Goal: Information Seeking & Learning: Learn about a topic

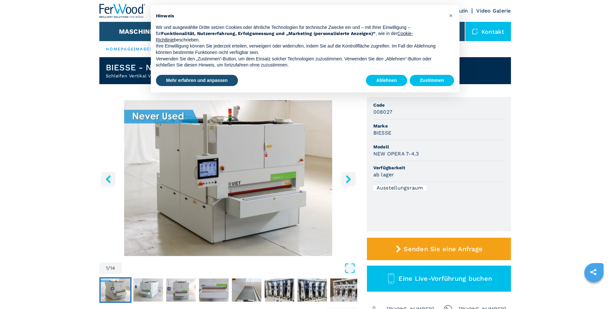
scroll to position [32, 0]
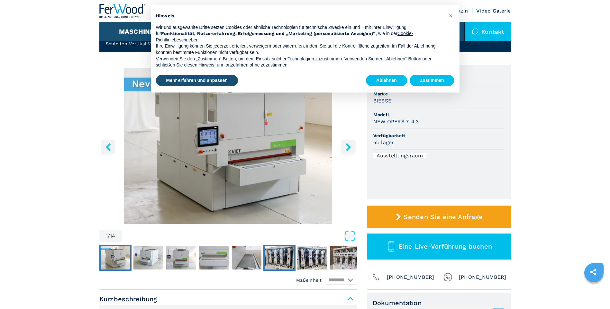
click at [279, 261] on img "Go to Slide 6" at bounding box center [280, 258] width 30 height 23
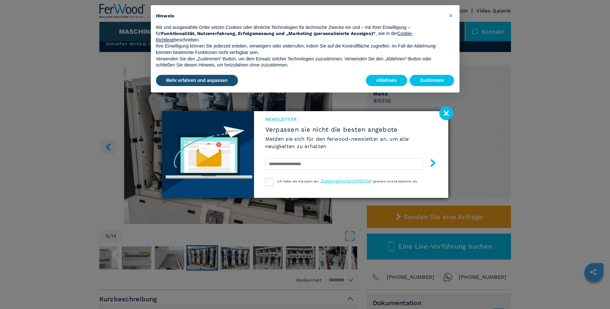
click at [445, 110] on image at bounding box center [446, 113] width 14 height 14
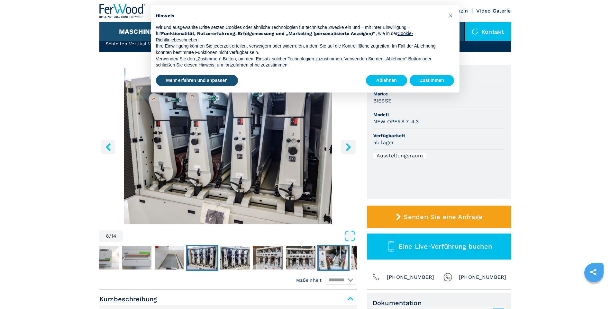
click at [341, 256] on img "Go to Slide 10" at bounding box center [334, 258] width 30 height 23
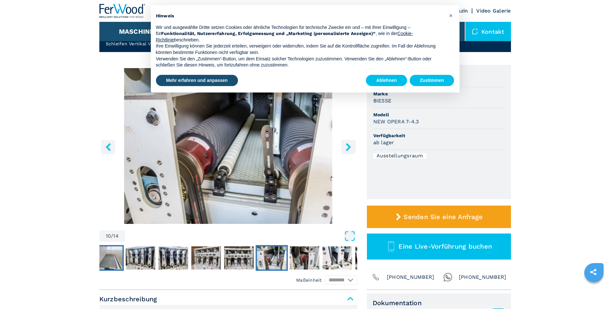
click at [113, 259] on img "Go to Slide 5" at bounding box center [108, 258] width 30 height 23
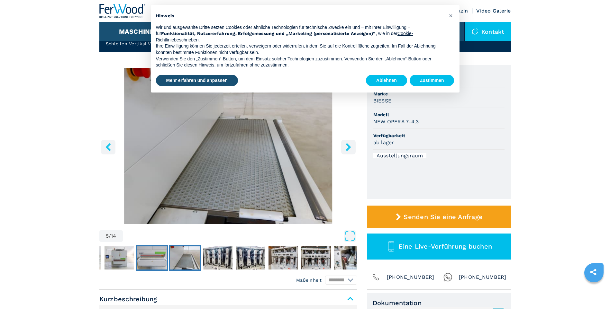
click at [158, 261] on img "Go to Slide 4" at bounding box center [152, 258] width 30 height 23
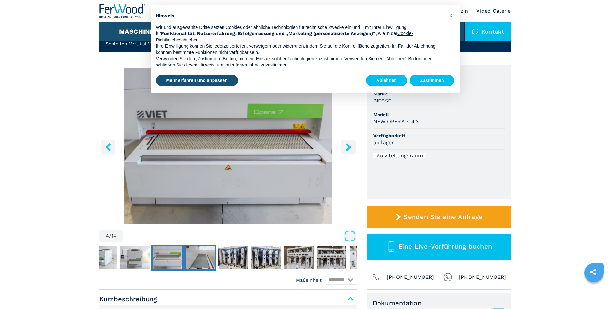
click at [202, 264] on img "Go to Slide 5" at bounding box center [201, 258] width 30 height 23
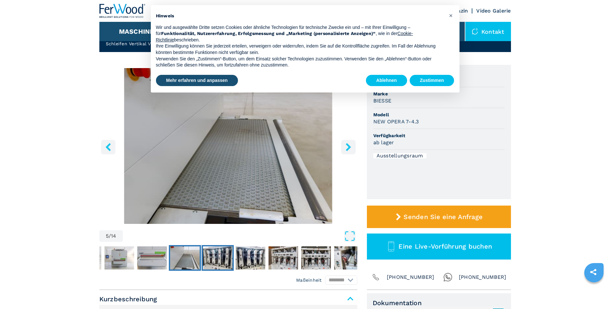
click at [221, 261] on img "Go to Slide 6" at bounding box center [218, 258] width 30 height 23
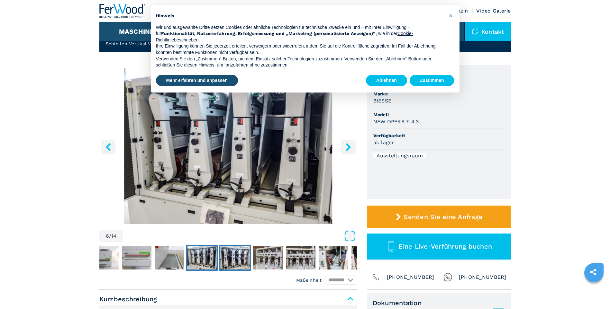
click at [227, 259] on img "Go to Slide 7" at bounding box center [235, 258] width 30 height 23
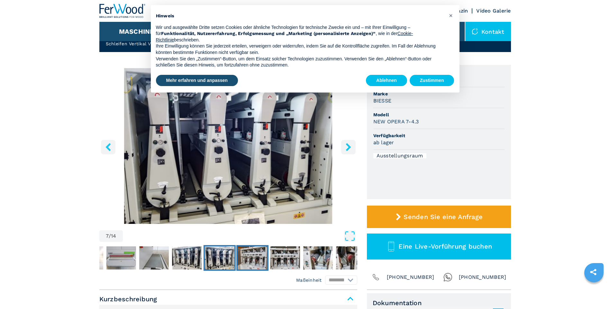
click at [250, 265] on img "Go to Slide 8" at bounding box center [253, 258] width 30 height 23
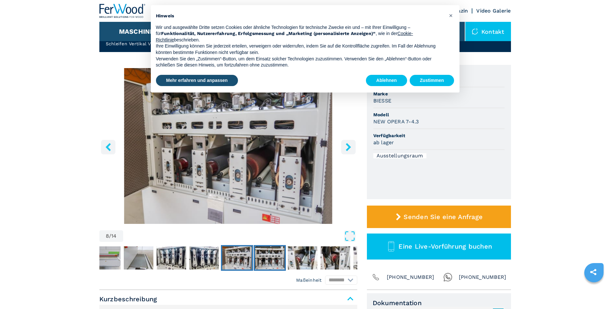
click at [276, 260] on img "Go to Slide 9" at bounding box center [270, 258] width 30 height 23
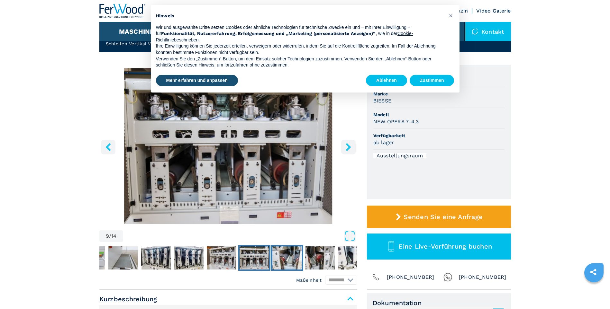
click at [292, 256] on img "Go to Slide 10" at bounding box center [287, 258] width 30 height 23
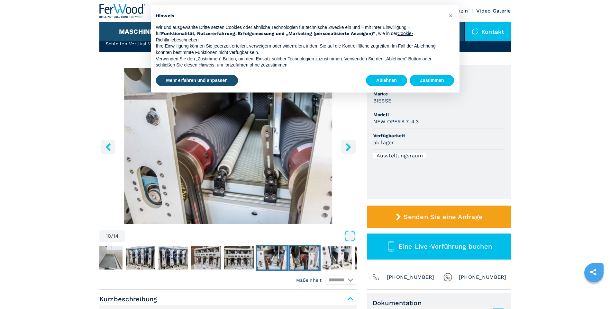
click at [301, 259] on img "Go to Slide 11" at bounding box center [305, 258] width 30 height 23
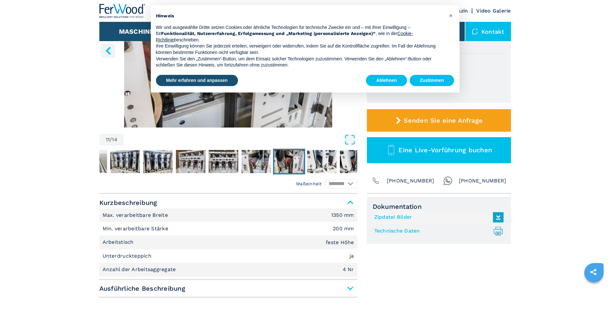
scroll to position [0, 0]
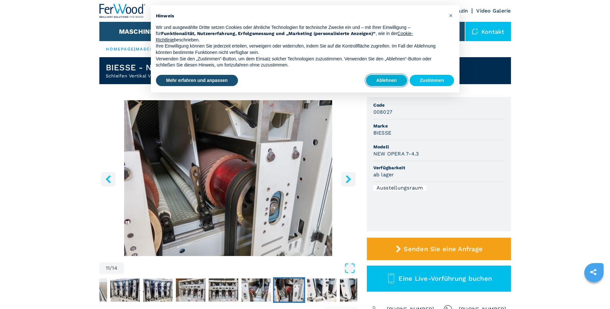
click at [389, 79] on button "Ablehnen" at bounding box center [386, 81] width 41 height 12
